Goal: Task Accomplishment & Management: Manage account settings

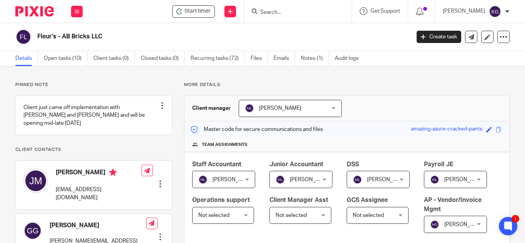
click at [289, 12] on input "Search" at bounding box center [293, 12] width 69 height 7
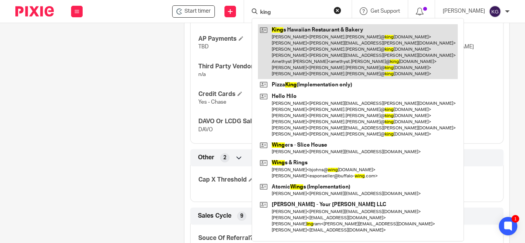
type input "king"
click at [297, 36] on link at bounding box center [358, 51] width 200 height 55
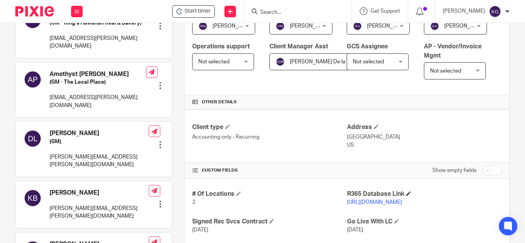
scroll to position [269, 0]
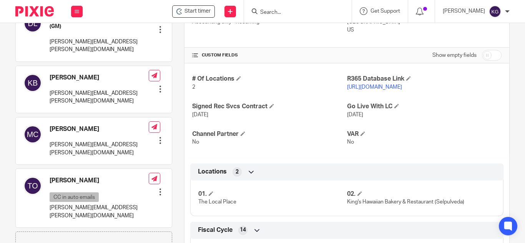
click at [402, 90] on link "[URL][DOMAIN_NAME]" at bounding box center [374, 87] width 55 height 5
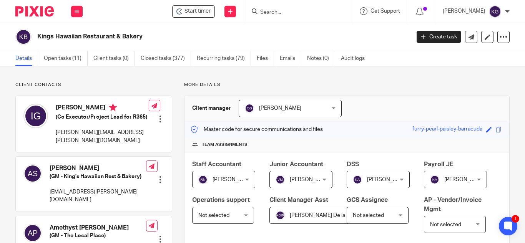
click at [280, 8] on form at bounding box center [300, 12] width 82 height 10
click at [282, 14] on input "Search" at bounding box center [293, 12] width 69 height 7
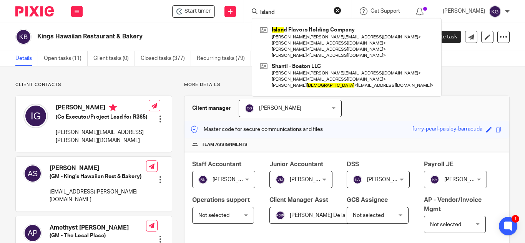
type input "island"
click button "submit" at bounding box center [0, 0] width 0 height 0
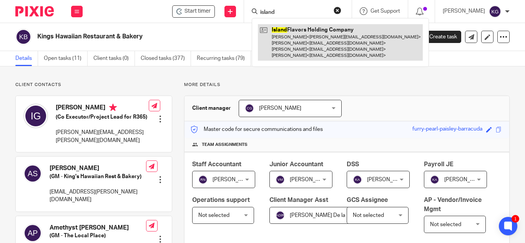
click at [322, 41] on link at bounding box center [340, 42] width 165 height 37
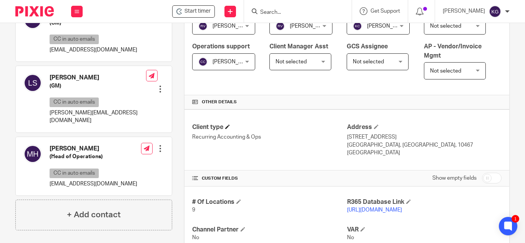
scroll to position [192, 0]
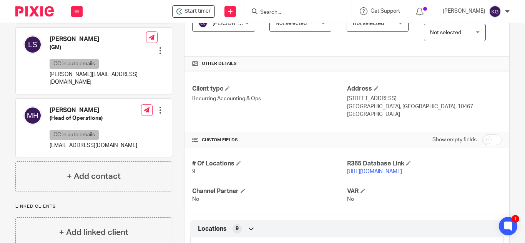
click at [388, 174] on link "https://mhgk.restaurant365.com/#/user/login" at bounding box center [374, 171] width 55 height 5
click at [300, 13] on input "Search" at bounding box center [293, 12] width 69 height 7
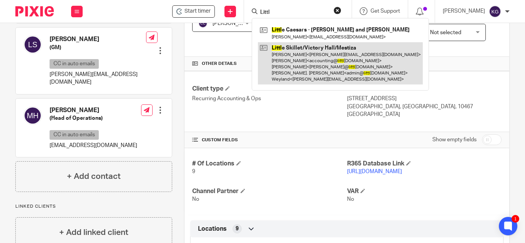
type input "Littl"
click at [302, 55] on link at bounding box center [340, 63] width 165 height 43
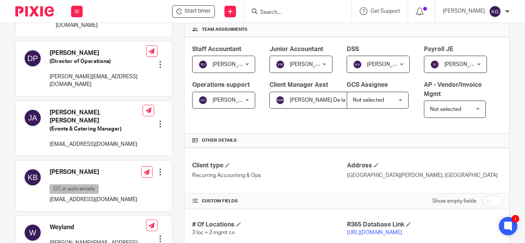
scroll to position [192, 0]
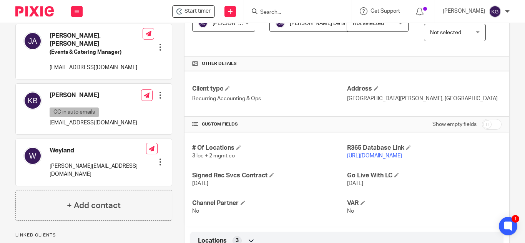
click at [277, 13] on input "Search" at bounding box center [293, 12] width 69 height 7
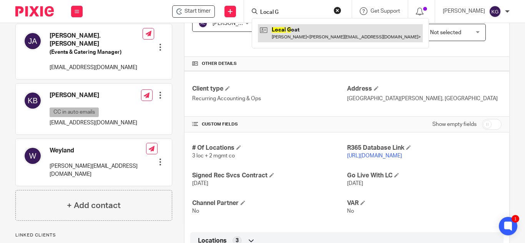
type input "Local G"
click at [290, 32] on link at bounding box center [340, 33] width 165 height 18
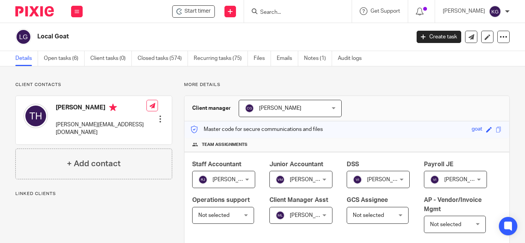
scroll to position [231, 0]
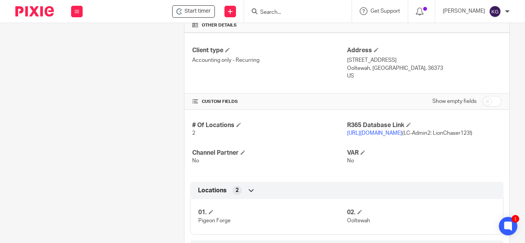
click at [309, 10] on input "Search" at bounding box center [293, 12] width 69 height 7
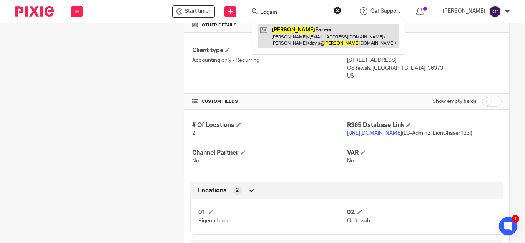
type input "Logam"
click at [295, 30] on link at bounding box center [328, 36] width 141 height 24
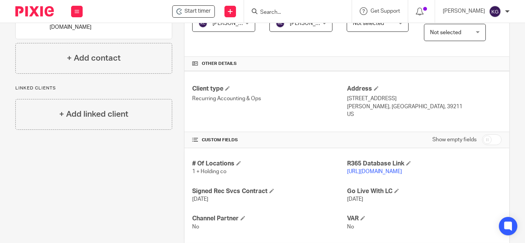
scroll to position [269, 0]
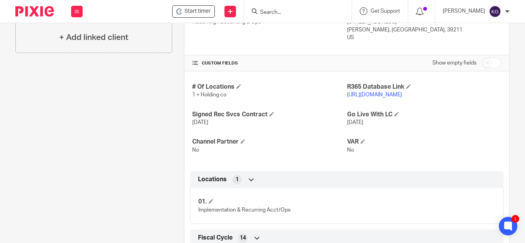
click at [312, 10] on input "Search" at bounding box center [293, 12] width 69 height 7
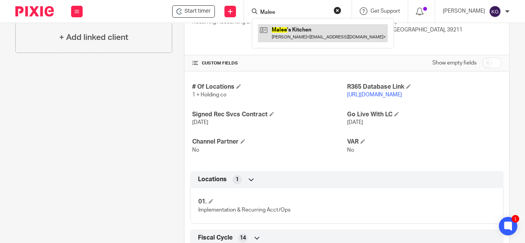
type input "Malee"
click at [294, 30] on link at bounding box center [323, 33] width 130 height 18
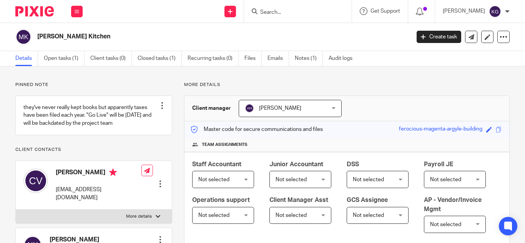
scroll to position [231, 0]
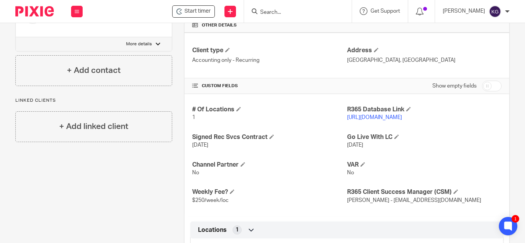
click at [293, 17] on div at bounding box center [298, 11] width 108 height 23
click at [290, 13] on input "Search" at bounding box center [293, 12] width 69 height 7
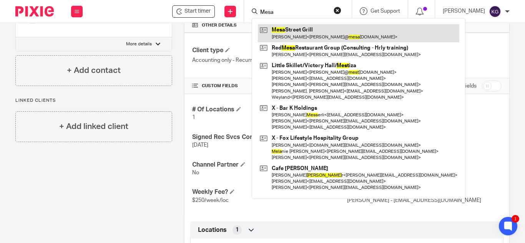
type input "Mesa"
click at [301, 30] on link at bounding box center [358, 33] width 201 height 18
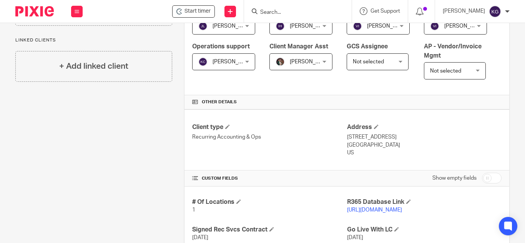
scroll to position [231, 0]
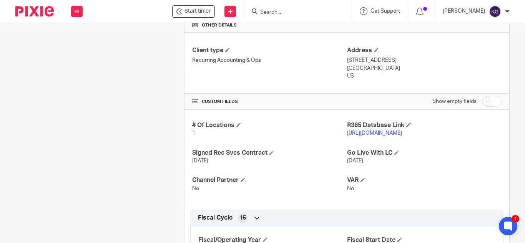
click at [289, 11] on input "Search" at bounding box center [293, 12] width 69 height 7
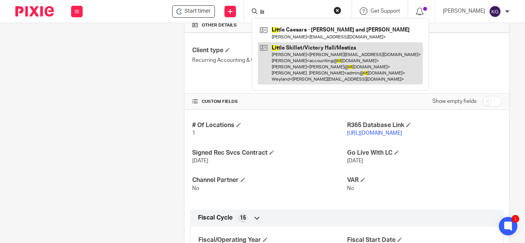
type input "lit"
click at [303, 50] on link at bounding box center [340, 63] width 165 height 43
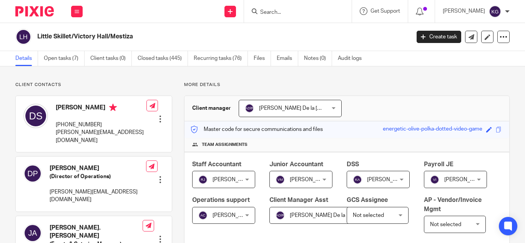
scroll to position [192, 0]
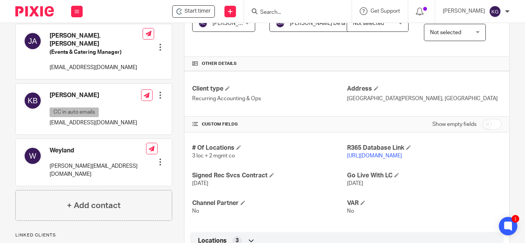
click at [361, 159] on link "https://littleskillet.restaurant365.com/" at bounding box center [374, 155] width 55 height 5
click at [278, 12] on input "Search" at bounding box center [293, 12] width 69 height 7
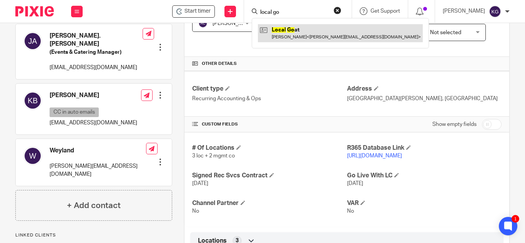
type input "local go"
click at [297, 33] on link at bounding box center [340, 33] width 165 height 18
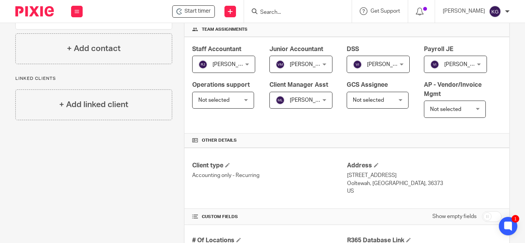
scroll to position [269, 0]
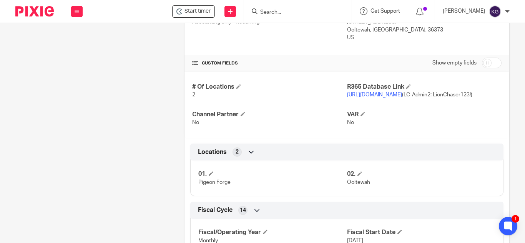
click at [393, 98] on link "[URL][DOMAIN_NAME]" at bounding box center [374, 94] width 55 height 5
click at [275, 11] on input "Search" at bounding box center [293, 12] width 69 height 7
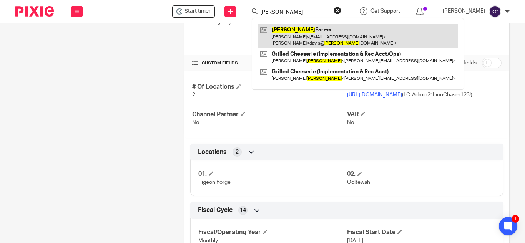
type input "[PERSON_NAME]"
click at [295, 41] on link at bounding box center [358, 36] width 200 height 24
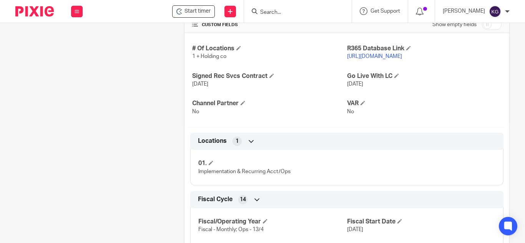
scroll to position [231, 0]
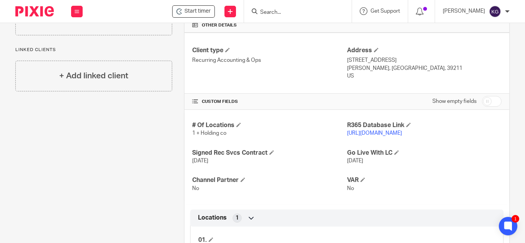
click at [397, 137] on p "[URL][DOMAIN_NAME]" at bounding box center [424, 133] width 154 height 8
click at [392, 137] on p "[URL][DOMAIN_NAME]" at bounding box center [424, 133] width 154 height 8
click at [392, 136] on link "[URL][DOMAIN_NAME]" at bounding box center [374, 133] width 55 height 5
click at [402, 136] on link "[URL][DOMAIN_NAME]" at bounding box center [374, 133] width 55 height 5
click at [290, 14] on input "Search" at bounding box center [293, 12] width 69 height 7
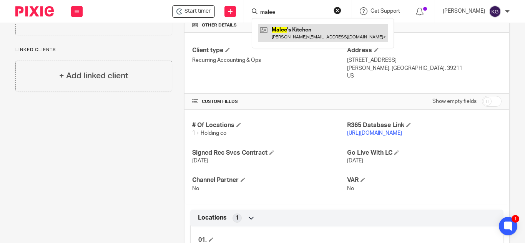
type input "malee"
click at [299, 32] on link at bounding box center [323, 33] width 130 height 18
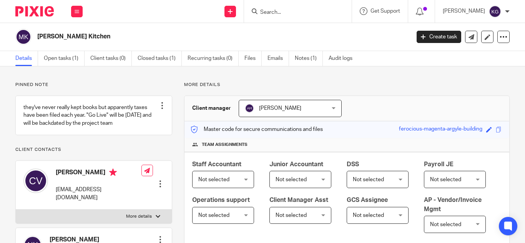
scroll to position [154, 0]
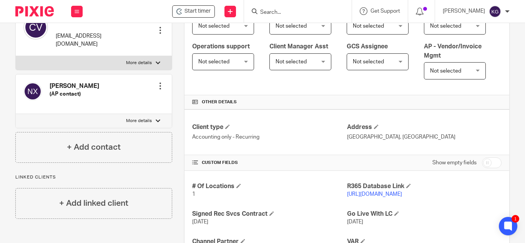
click at [374, 197] on link "[URL][DOMAIN_NAME]" at bounding box center [374, 194] width 55 height 5
click at [308, 15] on input "Search" at bounding box center [293, 12] width 69 height 7
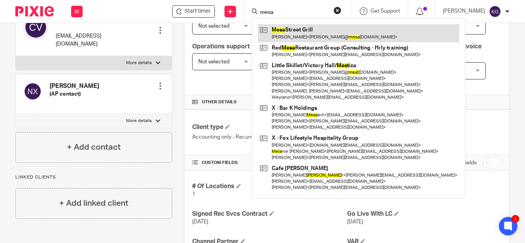
type input "mesa"
click at [314, 35] on link at bounding box center [358, 33] width 201 height 18
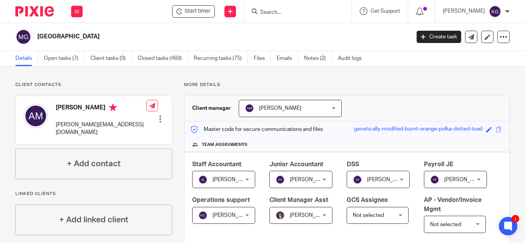
scroll to position [192, 0]
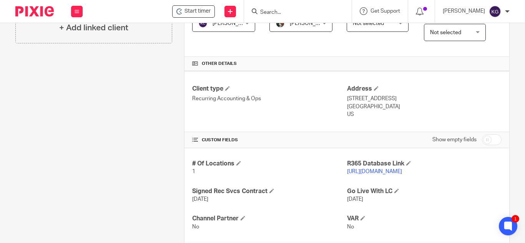
click at [385, 174] on link "http://mesastreetgrill.restaurant365.com" at bounding box center [374, 171] width 55 height 5
click at [294, 11] on input "Search" at bounding box center [293, 12] width 69 height 7
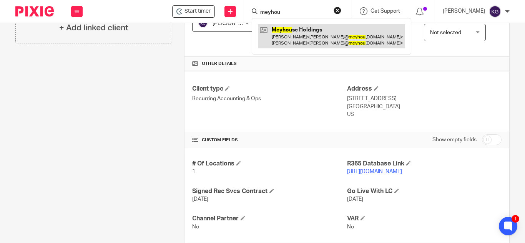
type input "meyhou"
click at [288, 29] on link at bounding box center [331, 36] width 147 height 24
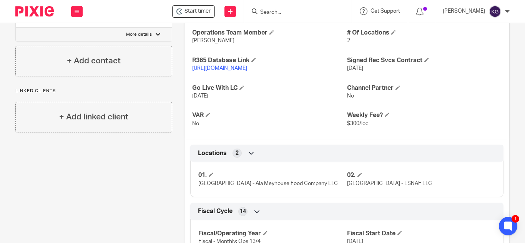
scroll to position [269, 0]
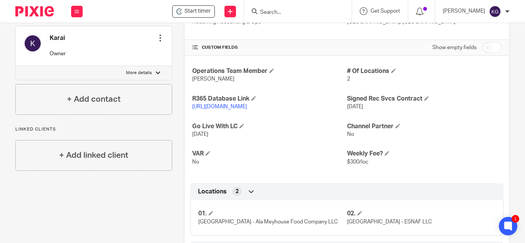
click at [235, 110] on link "http://meyhouse.restaurant365.com" at bounding box center [219, 106] width 55 height 5
click at [308, 13] on input "Search" at bounding box center [293, 12] width 69 height 7
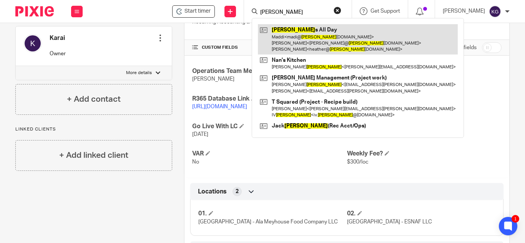
type input "miller"
click at [308, 35] on link at bounding box center [358, 39] width 200 height 30
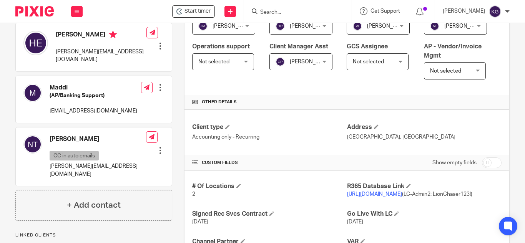
scroll to position [192, 0]
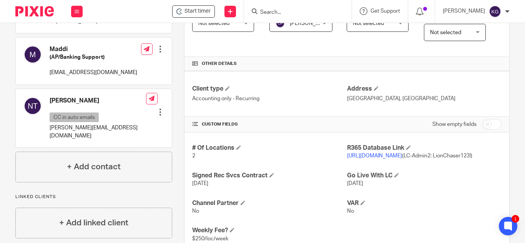
click at [402, 159] on link "https://millersallday.restaurant365.com" at bounding box center [374, 155] width 55 height 5
click at [314, 8] on form at bounding box center [300, 12] width 82 height 10
click at [281, 11] on input "Search" at bounding box center [293, 12] width 69 height 7
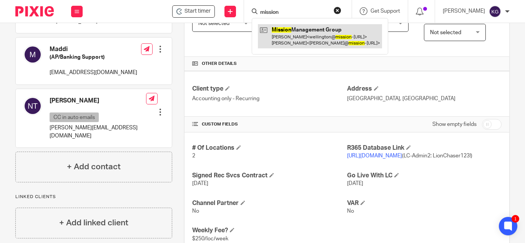
type input "mission"
click at [329, 32] on link at bounding box center [320, 36] width 124 height 24
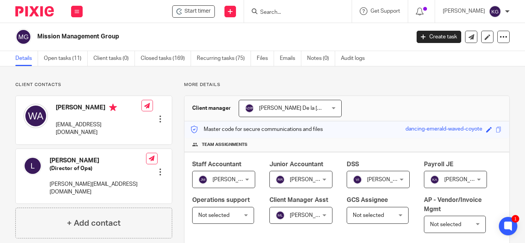
scroll to position [231, 0]
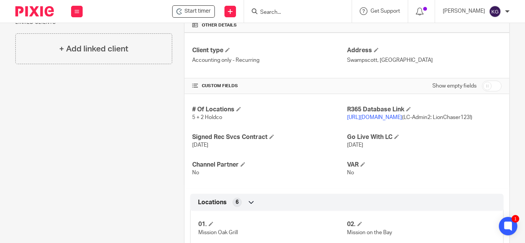
click at [389, 120] on link "https://missiongroup.restaurant365.com" at bounding box center [374, 117] width 55 height 5
click at [282, 12] on input "Search" at bounding box center [293, 12] width 69 height 7
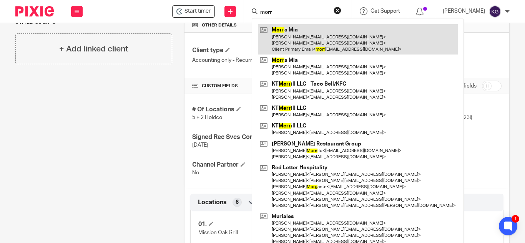
type input "morr"
click at [293, 34] on link at bounding box center [358, 39] width 200 height 30
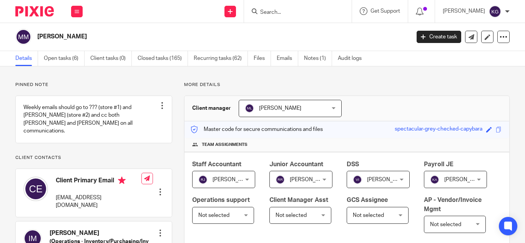
scroll to position [269, 0]
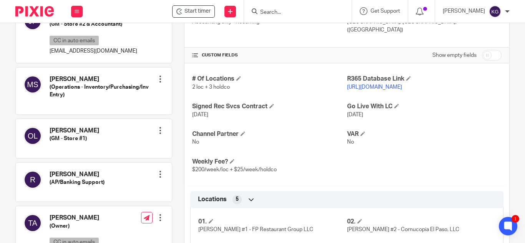
click at [374, 90] on link "https://fprg.restaurant365.com" at bounding box center [374, 87] width 55 height 5
click at [288, 13] on input "Search" at bounding box center [293, 12] width 69 height 7
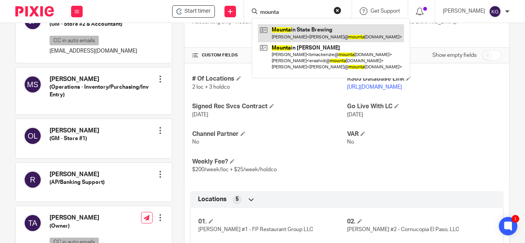
type input "mounta"
click at [313, 35] on link at bounding box center [331, 33] width 146 height 18
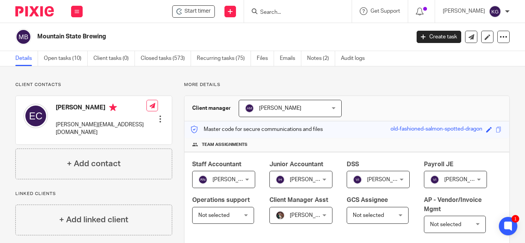
scroll to position [192, 0]
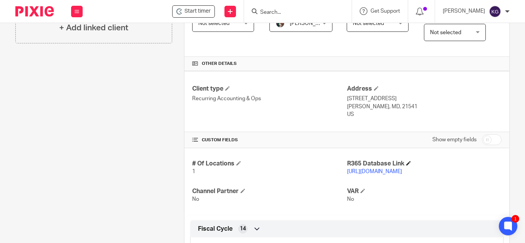
click at [380, 168] on h4 "R365 Database Link" at bounding box center [424, 164] width 154 height 8
click at [380, 174] on link "[URL][DOMAIN_NAME]" at bounding box center [374, 171] width 55 height 5
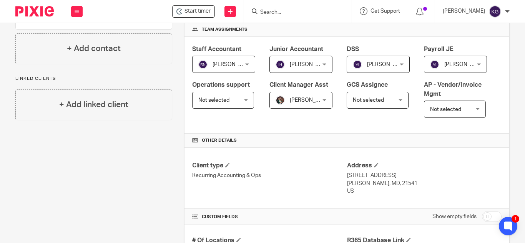
scroll to position [231, 0]
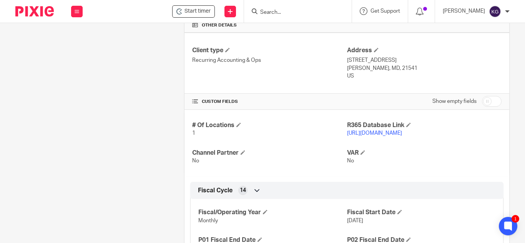
click at [372, 136] on link "[URL][DOMAIN_NAME]" at bounding box center [374, 133] width 55 height 5
click at [300, 13] on input "Search" at bounding box center [293, 12] width 69 height 7
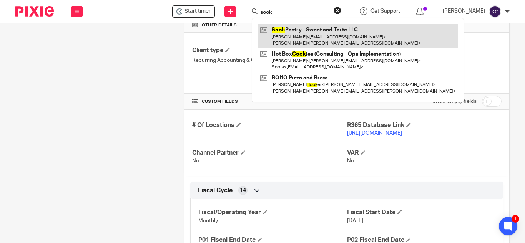
type input "sook"
click at [289, 42] on link at bounding box center [358, 36] width 200 height 24
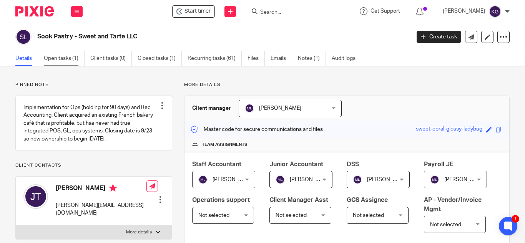
click at [65, 58] on link "Open tasks (1)" at bounding box center [64, 58] width 41 height 15
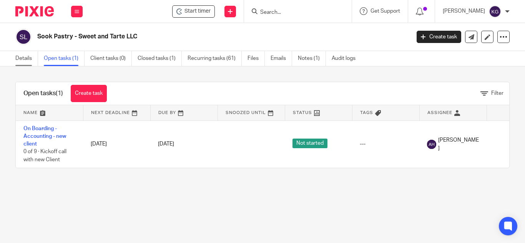
click at [23, 60] on link "Details" at bounding box center [26, 58] width 23 height 15
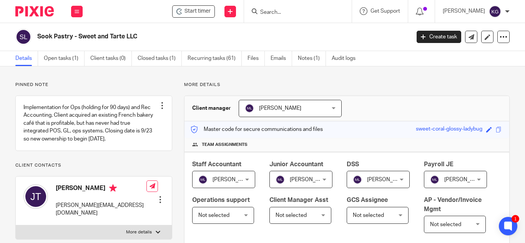
click at [292, 9] on input "Search" at bounding box center [293, 12] width 69 height 7
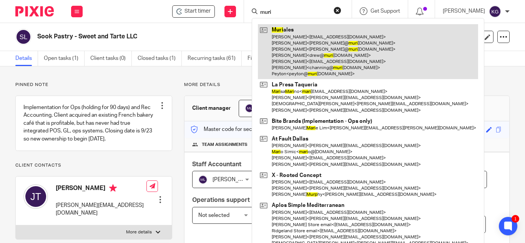
type input "muri"
click at [277, 52] on link at bounding box center [368, 51] width 220 height 55
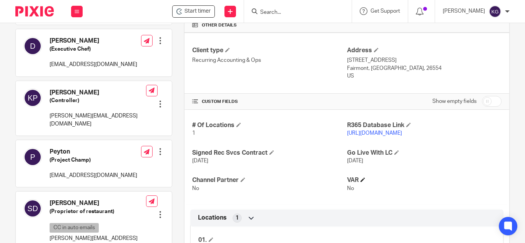
scroll to position [269, 0]
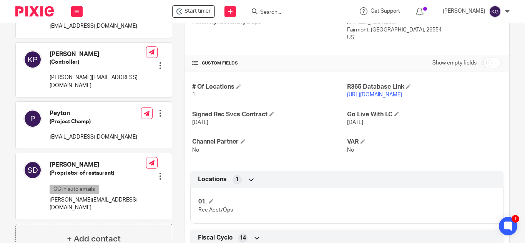
click at [372, 98] on link "[URL][DOMAIN_NAME]" at bounding box center [374, 94] width 55 height 5
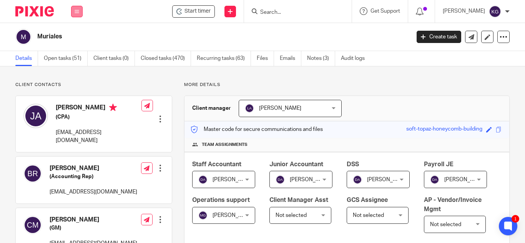
click at [78, 9] on icon at bounding box center [77, 11] width 5 height 5
click at [75, 90] on link "Settings" at bounding box center [76, 92] width 20 height 5
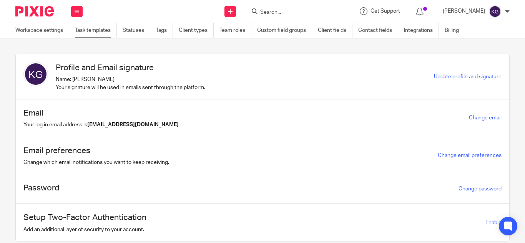
click at [95, 33] on link "Task templates" at bounding box center [96, 30] width 42 height 15
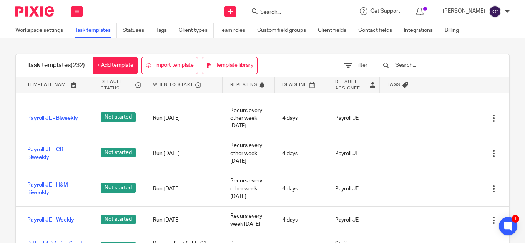
scroll to position [4841, 0]
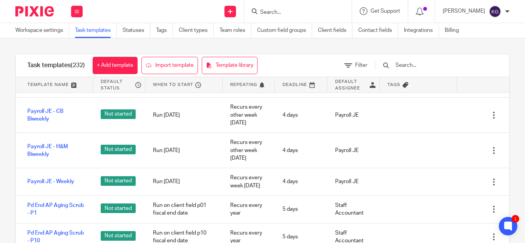
click at [61, 25] on link "On Boarding - Step 1 - Welcome/Kickoff" at bounding box center [56, 17] width 58 height 16
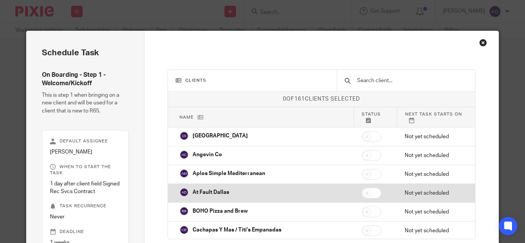
scroll to position [75, 0]
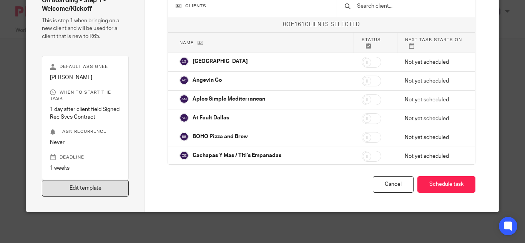
click at [76, 193] on link "Edit template" at bounding box center [85, 188] width 87 height 17
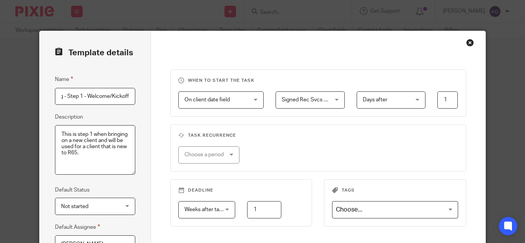
scroll to position [149, 0]
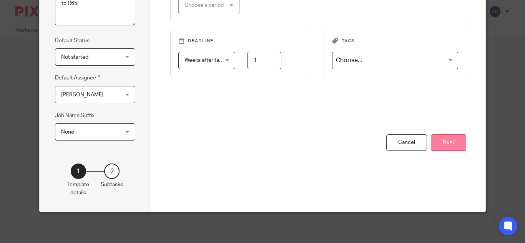
click at [443, 136] on button "Next" at bounding box center [448, 142] width 35 height 17
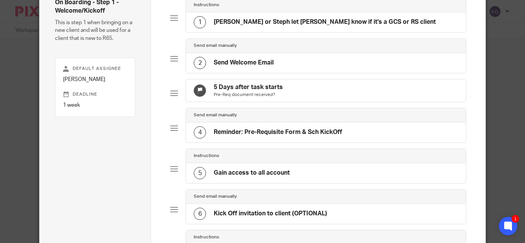
scroll to position [111, 0]
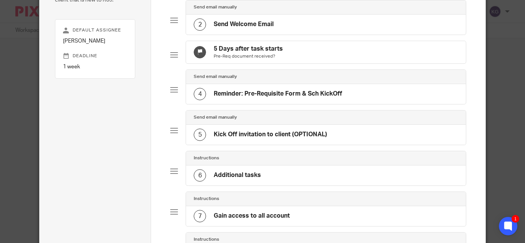
click at [242, 179] on h4 "Additional tasks" at bounding box center [237, 175] width 47 height 8
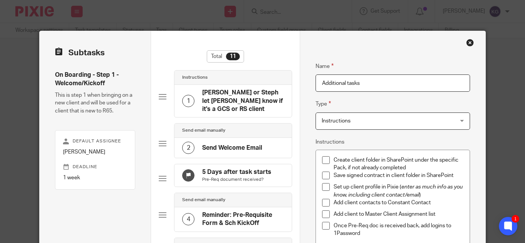
scroll to position [38, 0]
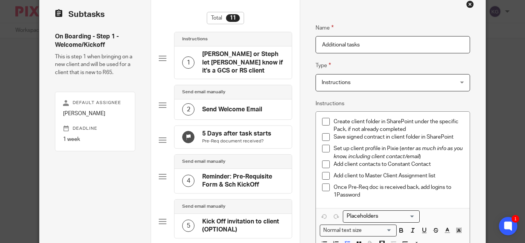
click at [367, 194] on p "Once Pre-Req doc is received back, add logins to 1Password" at bounding box center [399, 192] width 130 height 16
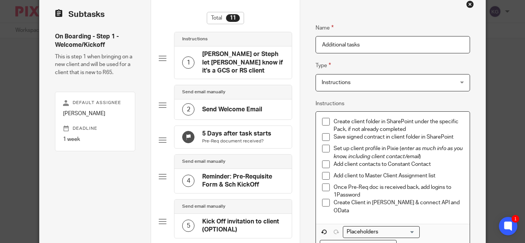
scroll to position [115, 0]
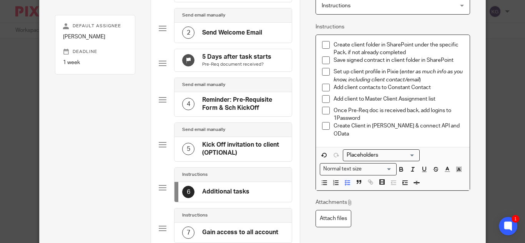
click at [233, 152] on h4 "Kick Off invitation to client (OPTIONAL)" at bounding box center [242, 149] width 81 height 17
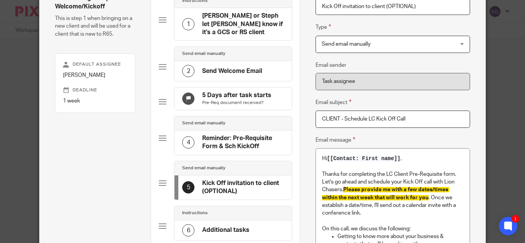
click at [228, 150] on h4 "Reminder: Pre-Requisite Form & Sch KickOff" at bounding box center [242, 142] width 81 height 17
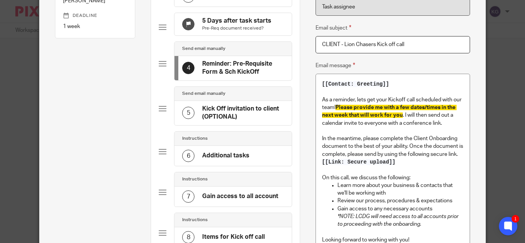
scroll to position [190, 0]
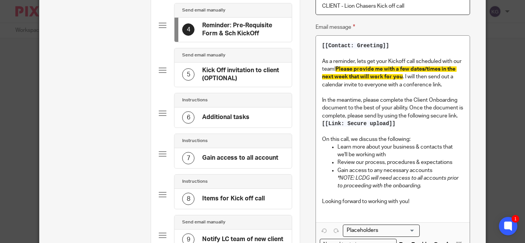
click at [211, 121] on h4 "Additional tasks" at bounding box center [225, 117] width 47 height 8
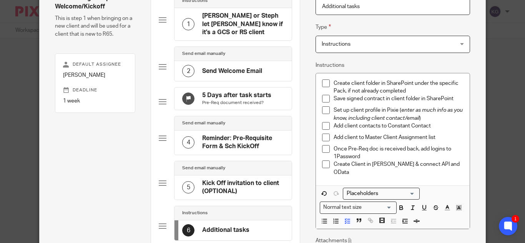
scroll to position [154, 0]
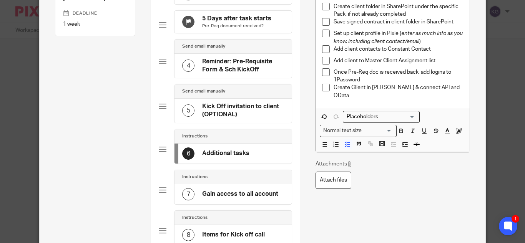
click at [236, 198] on h4 "Gain access to all account" at bounding box center [240, 194] width 76 height 8
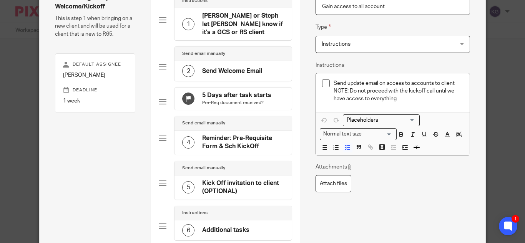
scroll to position [115, 0]
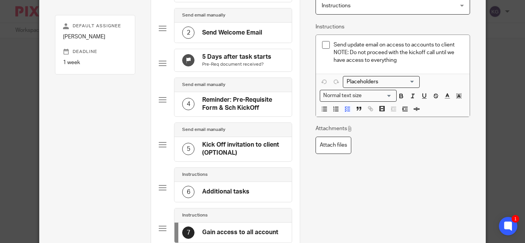
click at [422, 51] on p "NOTE: Do not proceed with the kickoff call until we have access to everything" at bounding box center [399, 57] width 130 height 16
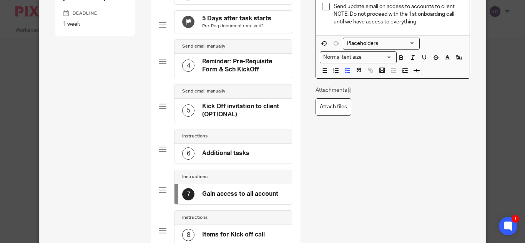
scroll to position [192, 0]
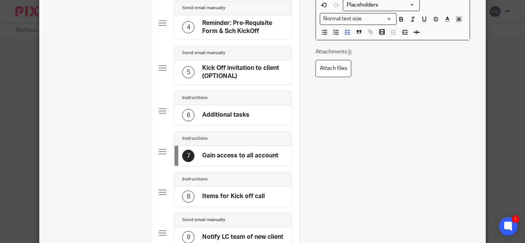
click at [250, 199] on h4 "Items for Kick off call" at bounding box center [233, 197] width 63 height 8
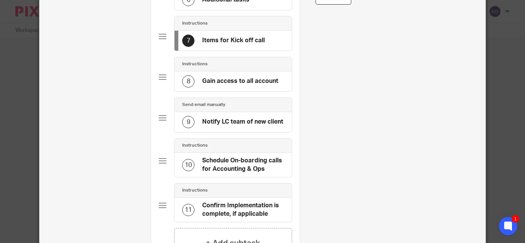
scroll to position [346, 0]
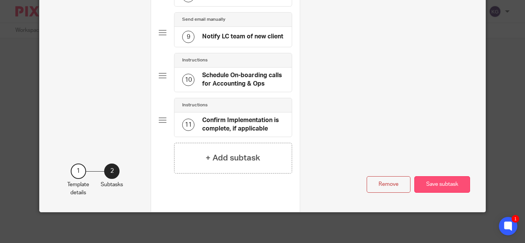
click at [457, 186] on button "Save subtask" at bounding box center [442, 184] width 56 height 17
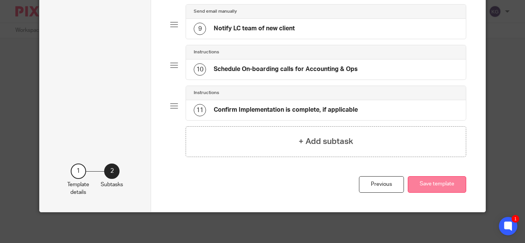
click at [435, 184] on button "Save template" at bounding box center [437, 184] width 58 height 17
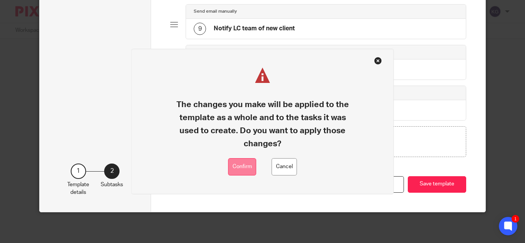
click at [235, 167] on button "Confirm" at bounding box center [242, 166] width 28 height 17
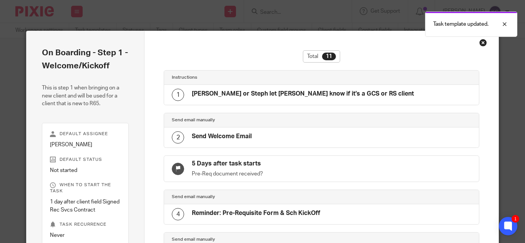
click at [479, 41] on div "Close this dialog window" at bounding box center [483, 43] width 8 height 8
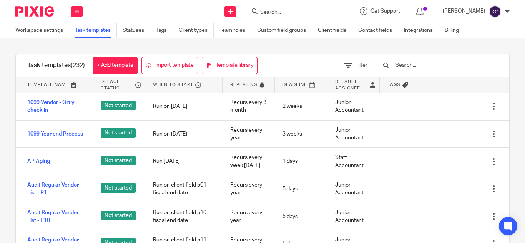
click at [283, 15] on input "Search" at bounding box center [293, 12] width 69 height 7
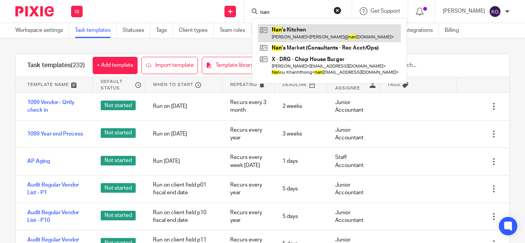
type input "nan"
click at [302, 32] on link at bounding box center [329, 33] width 143 height 18
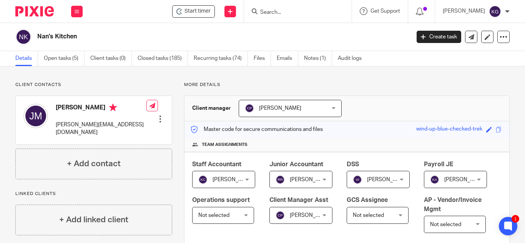
scroll to position [231, 0]
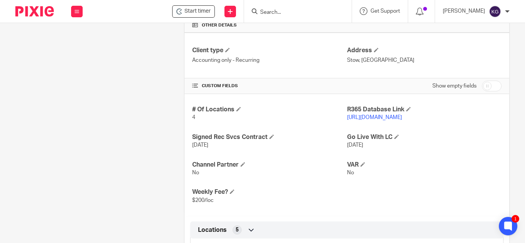
click at [375, 120] on link "https://nansmarket.restaurant365.com/" at bounding box center [374, 117] width 55 height 5
click at [423, 8] on icon at bounding box center [420, 12] width 8 height 8
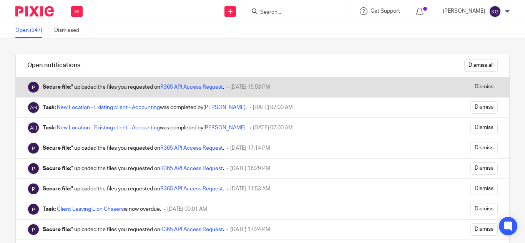
click at [208, 82] on div "Secure file: " uploaded the files you requested on R365 API Access Request . [D…" at bounding box center [219, 87] width 406 height 20
click at [208, 86] on link "R365 API Access Request" at bounding box center [191, 87] width 63 height 5
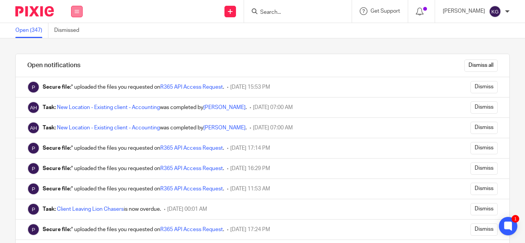
click at [77, 12] on icon at bounding box center [77, 11] width 5 height 5
click at [76, 33] on link "Work" at bounding box center [72, 35] width 12 height 5
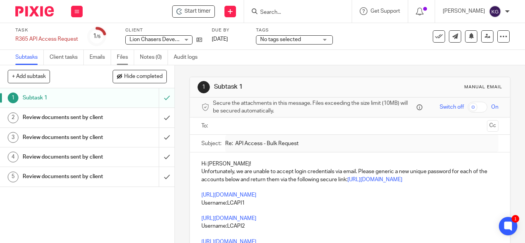
click at [123, 55] on link "Files" at bounding box center [125, 57] width 17 height 15
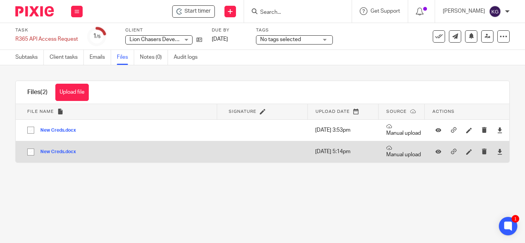
click at [65, 152] on button "New Creds.docx" at bounding box center [60, 151] width 41 height 5
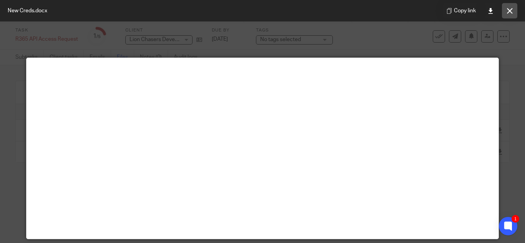
click at [506, 7] on button at bounding box center [509, 10] width 15 height 15
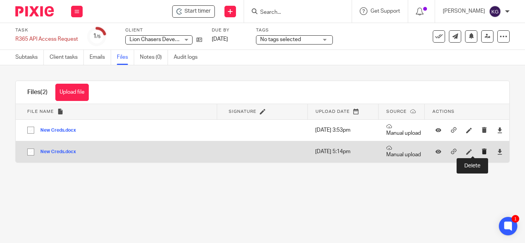
click at [481, 151] on icon "submit" at bounding box center [484, 152] width 6 height 6
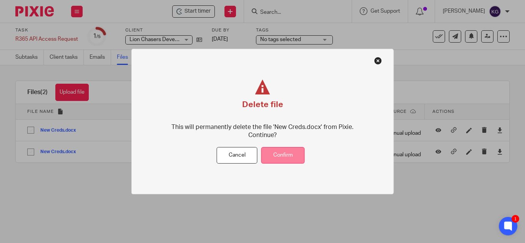
click at [287, 155] on button "Confirm" at bounding box center [282, 156] width 43 height 17
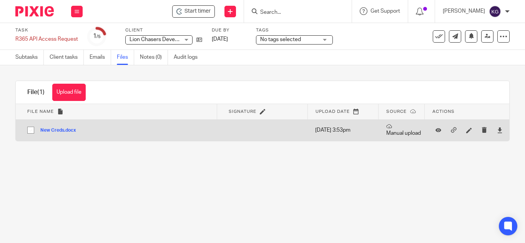
click at [494, 131] on div at bounding box center [500, 130] width 12 height 12
click at [497, 131] on icon at bounding box center [500, 131] width 6 height 6
click at [481, 129] on icon "submit" at bounding box center [484, 130] width 6 height 6
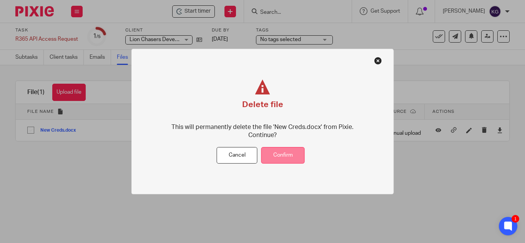
click at [280, 151] on button "Confirm" at bounding box center [282, 156] width 43 height 17
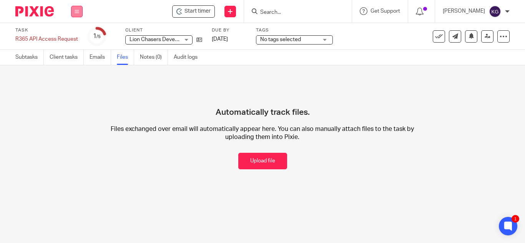
click at [75, 10] on icon at bounding box center [77, 11] width 5 height 5
click at [75, 56] on link "Clients" at bounding box center [74, 58] width 17 height 5
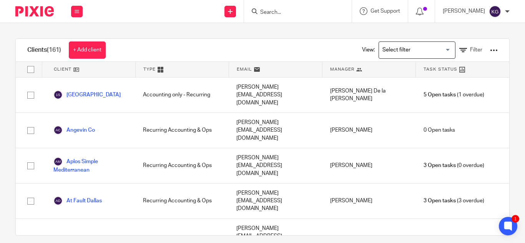
drag, startPoint x: 297, startPoint y: 14, endPoint x: 292, endPoint y: 14, distance: 4.2
click at [297, 15] on input "Search" at bounding box center [293, 12] width 69 height 7
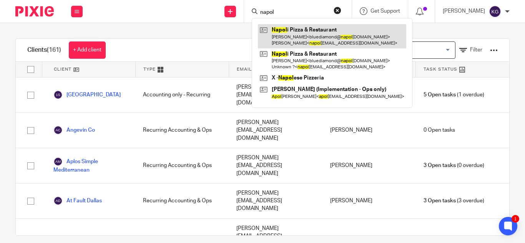
type input "napol"
click at [304, 32] on link at bounding box center [332, 36] width 148 height 24
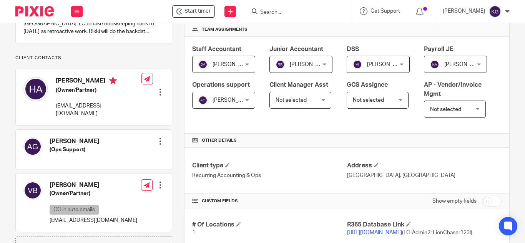
scroll to position [192, 0]
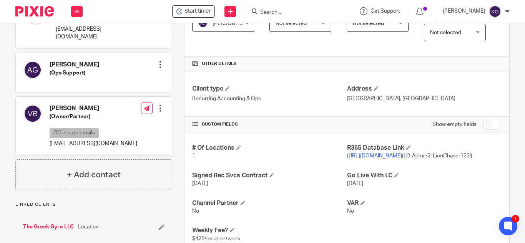
click at [305, 10] on input "Search" at bounding box center [293, 12] width 69 height 7
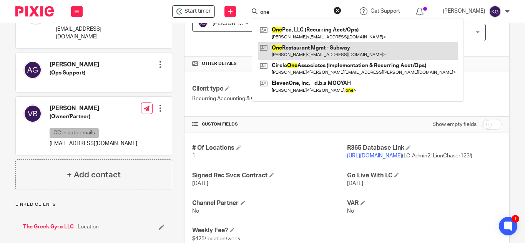
type input "one"
click at [309, 53] on link at bounding box center [358, 51] width 200 height 18
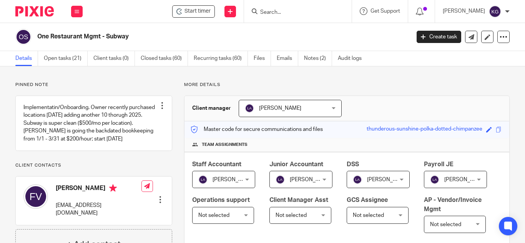
scroll to position [231, 0]
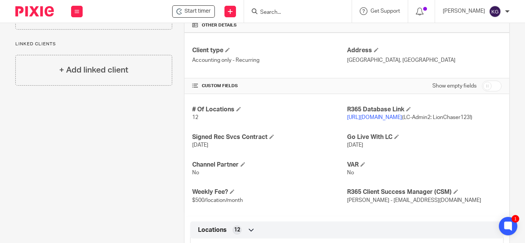
click at [289, 16] on input "Search" at bounding box center [293, 12] width 69 height 7
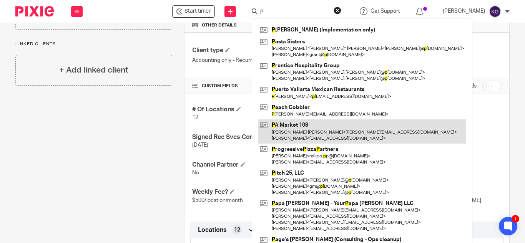
type input "P"
click at [302, 124] on link at bounding box center [362, 131] width 208 height 24
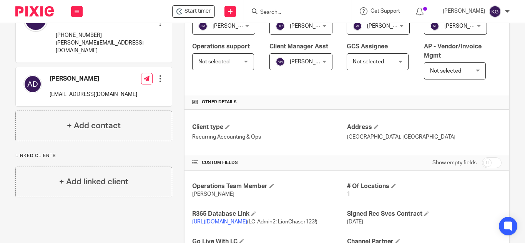
scroll to position [192, 0]
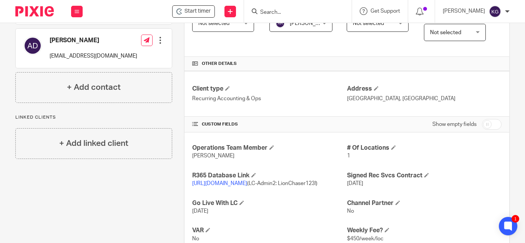
drag, startPoint x: 296, startPoint y: 13, endPoint x: 311, endPoint y: 7, distance: 16.3
click at [296, 13] on input "Search" at bounding box center [293, 12] width 69 height 7
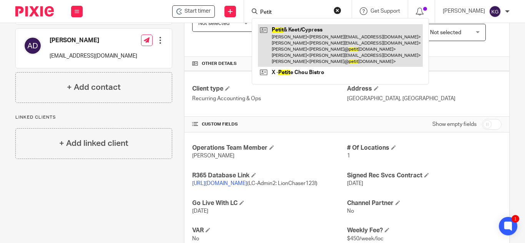
type input "Petit"
click at [304, 38] on link at bounding box center [340, 45] width 165 height 43
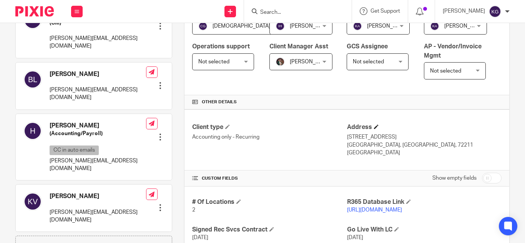
scroll to position [192, 0]
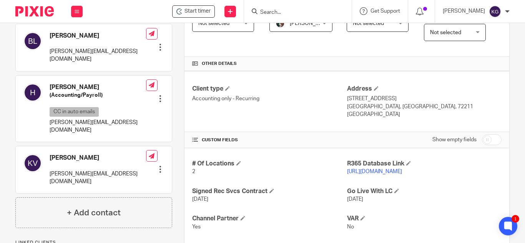
click at [280, 12] on input "Search" at bounding box center [293, 12] width 69 height 7
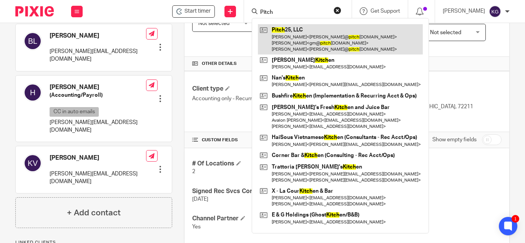
type input "Pitch"
click at [295, 45] on link at bounding box center [340, 39] width 165 height 30
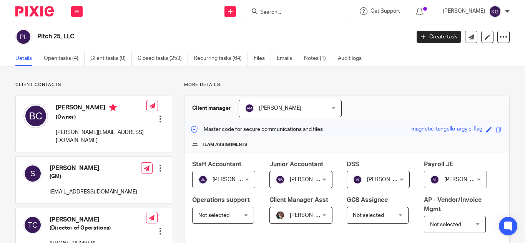
scroll to position [231, 0]
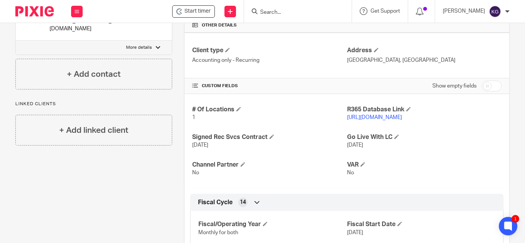
click at [296, 15] on input "Search" at bounding box center [293, 12] width 69 height 7
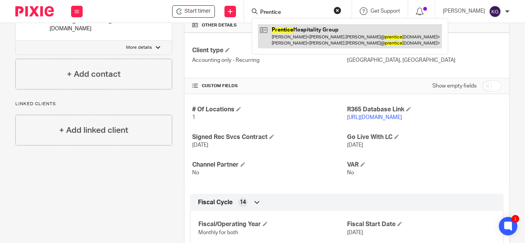
type input "Prentice"
click at [305, 41] on link at bounding box center [350, 36] width 184 height 24
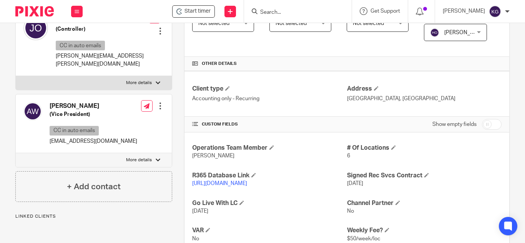
scroll to position [255, 0]
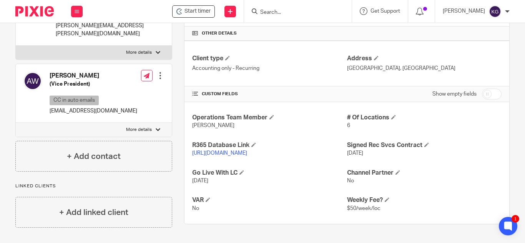
click at [298, 8] on form at bounding box center [300, 12] width 82 height 10
click at [284, 18] on div at bounding box center [298, 11] width 108 height 23
click at [279, 12] on input "Search" at bounding box center [293, 12] width 69 height 7
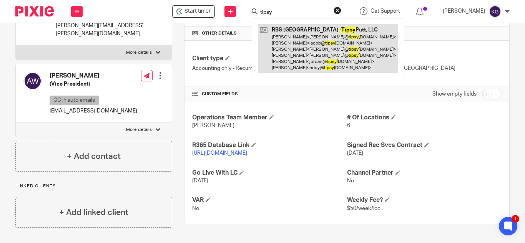
type input "tipsy"
click at [297, 32] on link at bounding box center [328, 48] width 140 height 49
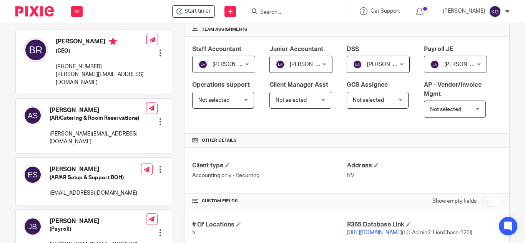
scroll to position [192, 0]
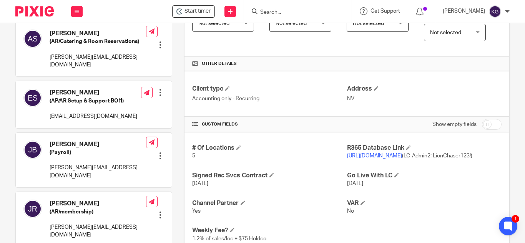
click at [298, 11] on input "Search" at bounding box center [293, 12] width 69 height 7
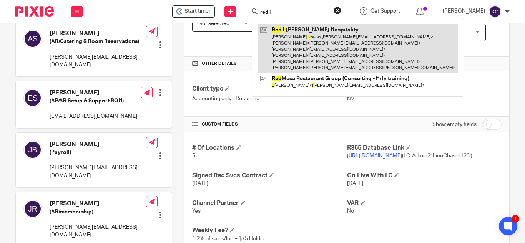
type input "red l"
click at [299, 27] on link at bounding box center [358, 48] width 200 height 49
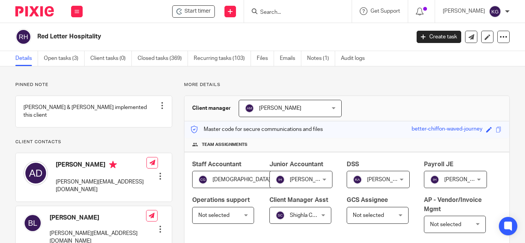
scroll to position [231, 0]
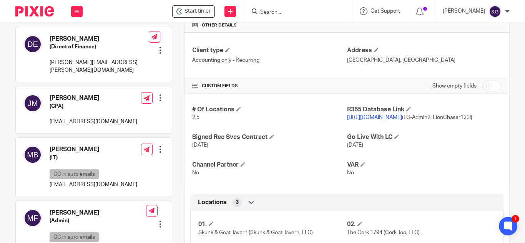
click at [312, 12] on input "Search" at bounding box center [293, 12] width 69 height 7
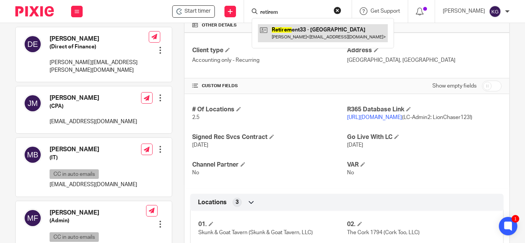
type input "retirem"
click at [302, 35] on link at bounding box center [323, 33] width 130 height 18
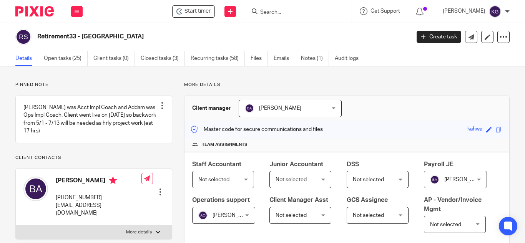
scroll to position [192, 0]
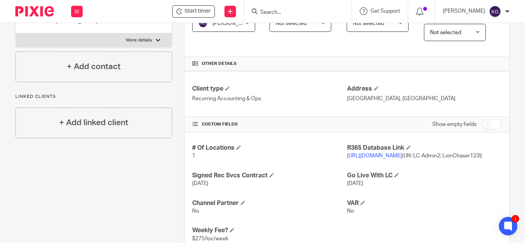
click at [293, 13] on input "Search" at bounding box center [293, 12] width 69 height 7
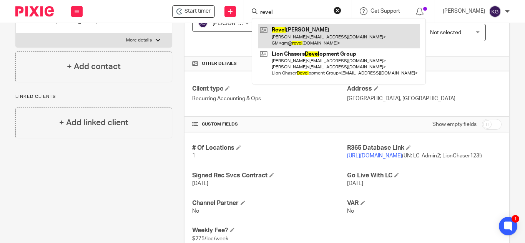
type input "revel"
click at [303, 38] on link at bounding box center [339, 36] width 162 height 24
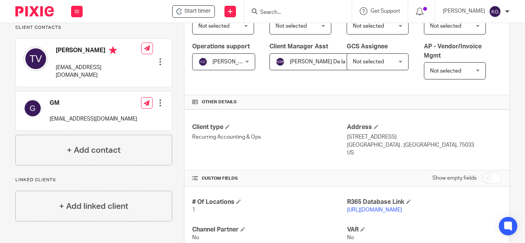
scroll to position [269, 0]
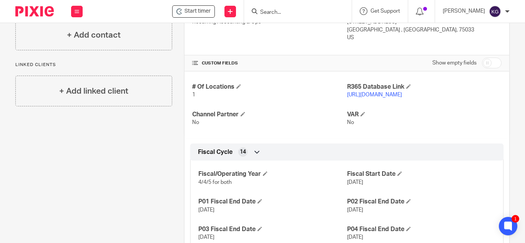
click at [299, 10] on input "Search" at bounding box center [293, 12] width 69 height 7
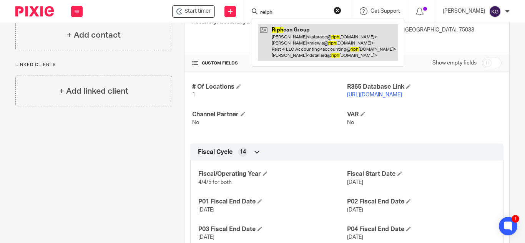
type input "reiph"
click at [298, 32] on link at bounding box center [328, 42] width 140 height 37
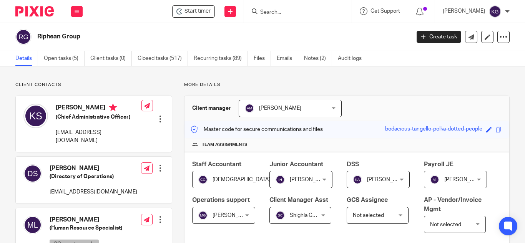
scroll to position [192, 0]
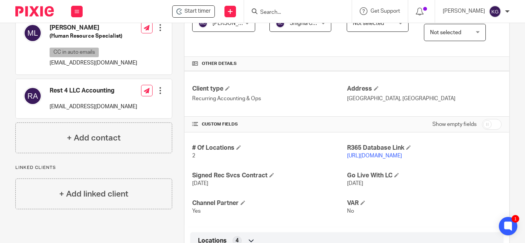
click at [282, 12] on input "Search" at bounding box center [293, 12] width 69 height 7
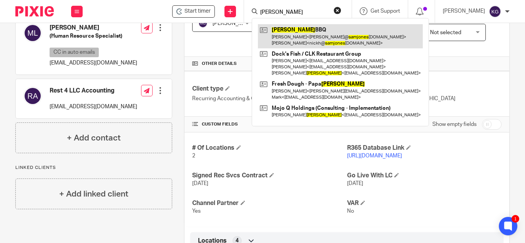
type input "[PERSON_NAME]"
click at [299, 32] on link at bounding box center [340, 36] width 165 height 24
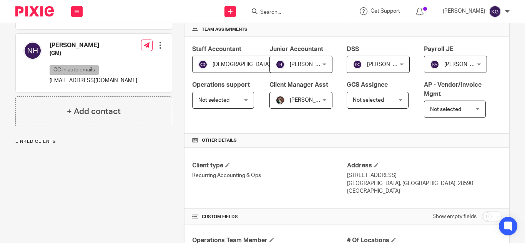
scroll to position [269, 0]
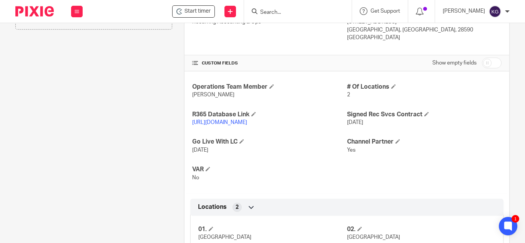
click at [314, 15] on input "Search" at bounding box center [293, 12] width 69 height 7
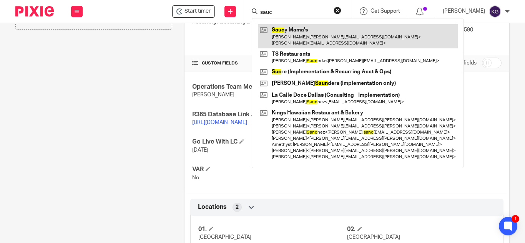
type input "sauc"
drag, startPoint x: 305, startPoint y: 38, endPoint x: 329, endPoint y: 25, distance: 27.3
click at [305, 38] on link at bounding box center [358, 36] width 200 height 24
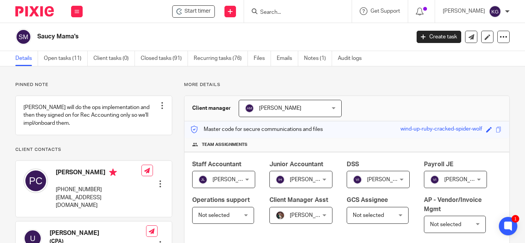
scroll to position [154, 0]
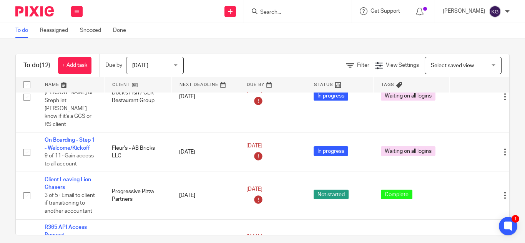
scroll to position [346, 0]
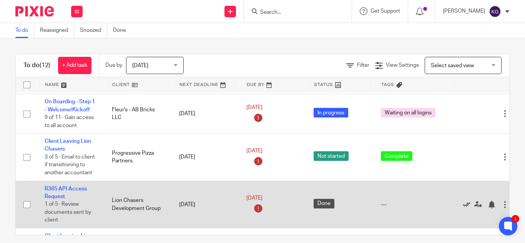
click at [468, 201] on icon at bounding box center [467, 205] width 8 height 8
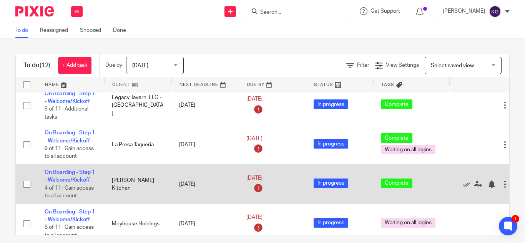
scroll to position [0, 0]
